Goal: Information Seeking & Learning: Learn about a topic

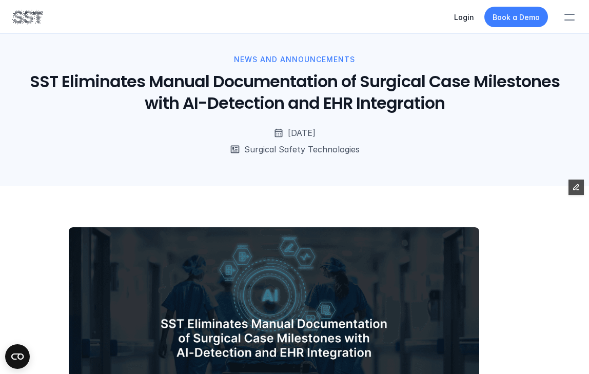
scroll to position [13, 0]
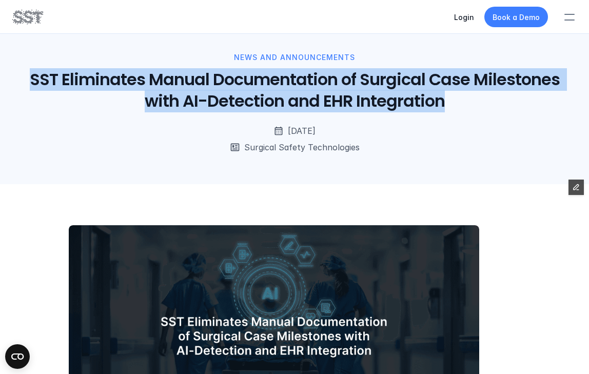
drag, startPoint x: 406, startPoint y: 96, endPoint x: 15, endPoint y: 66, distance: 391.5
click at [15, 66] on div "News and Announcements SST Eliminates Manual Documentation of Surgical Case Mil…" at bounding box center [294, 82] width 564 height 61
copy h1 "SST Eliminates Manual Documentation of Surgical Case Milestones with AI-Detecti…"
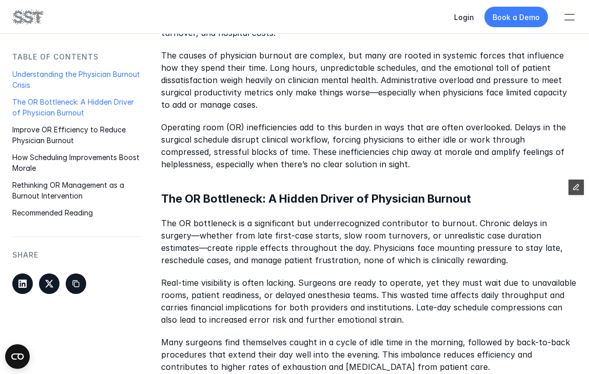
click at [44, 103] on p "The OR Bottleneck: A Hidden Driver of Physician Burnout" at bounding box center [76, 107] width 128 height 22
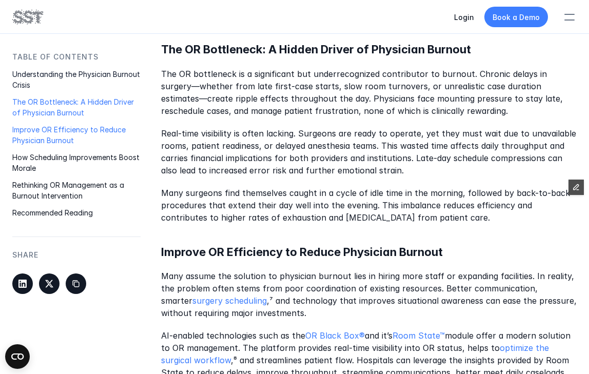
click at [37, 132] on p "Improve OR Efficiency to Reduce Physician Burnout" at bounding box center [76, 135] width 128 height 22
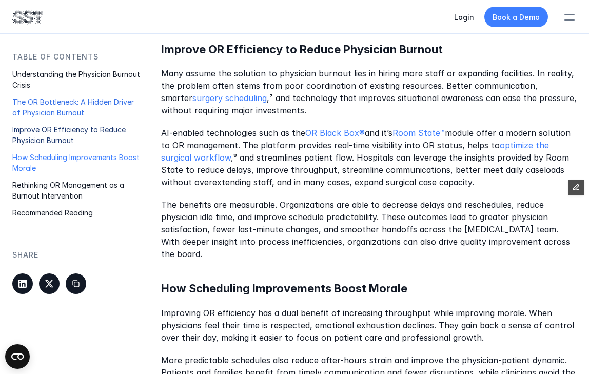
click at [32, 159] on p "How Scheduling Improvements Boost Morale" at bounding box center [76, 163] width 128 height 22
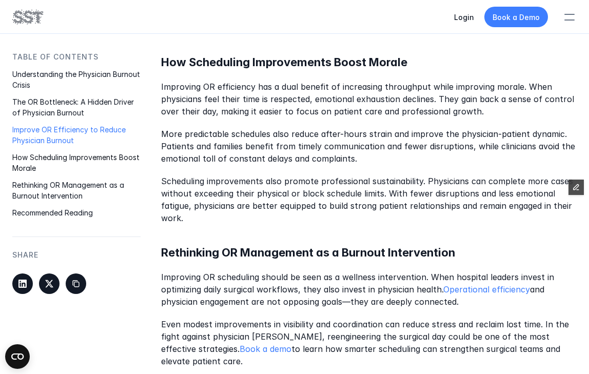
scroll to position [1086, 0]
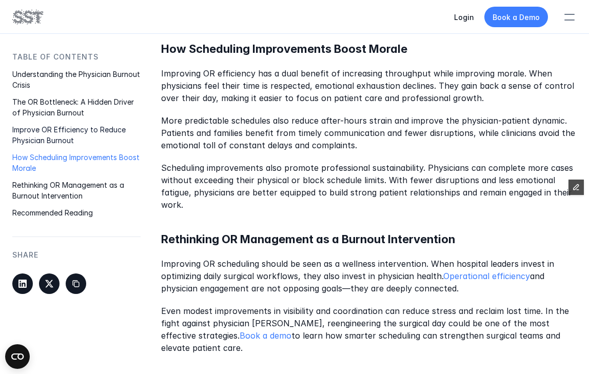
click at [41, 25] on img at bounding box center [27, 16] width 31 height 17
